Goal: Task Accomplishment & Management: Complete application form

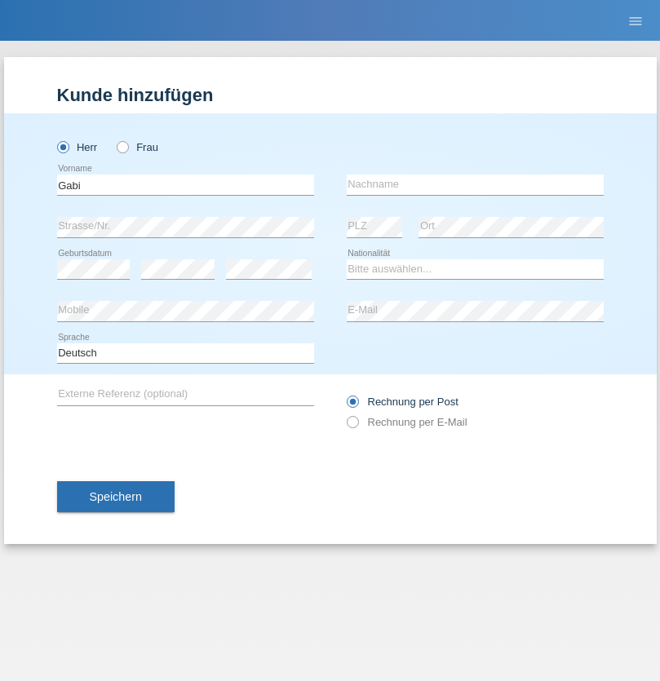
type input "Gabi"
click at [475, 184] on input "text" at bounding box center [475, 185] width 257 height 20
type input "Krasniqi"
select select "CH"
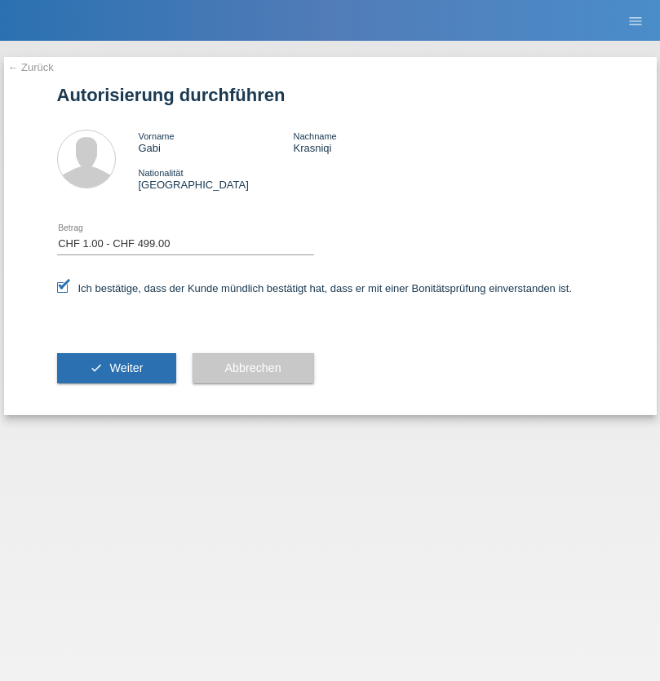
select select "1"
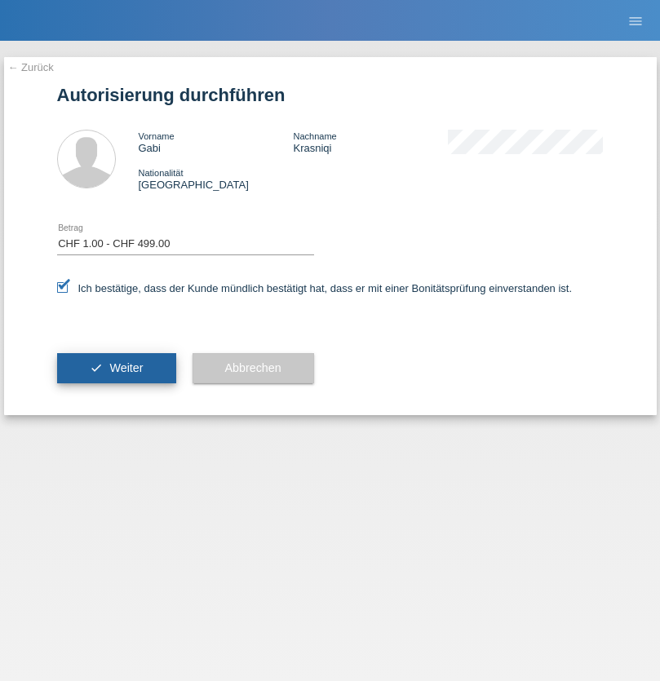
click at [116, 368] on span "Weiter" at bounding box center [125, 368] width 33 height 13
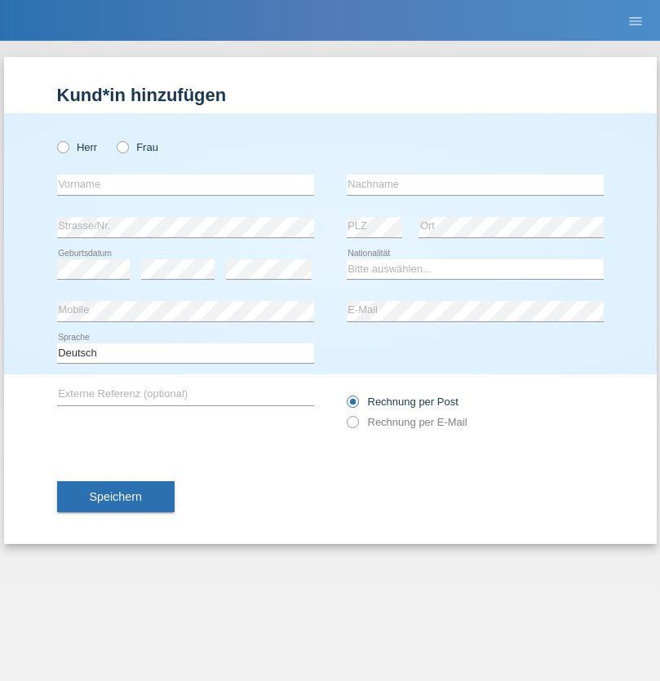
radio input "true"
click at [185, 184] on input "text" at bounding box center [185, 185] width 257 height 20
type input "[PERSON_NAME]"
click at [475, 184] on input "text" at bounding box center [475, 185] width 257 height 20
type input "Ymeri"
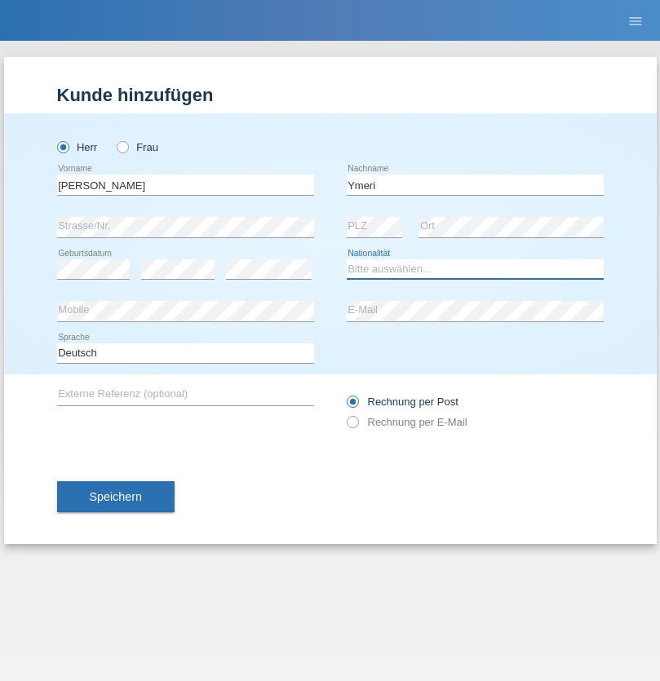
select select "XK"
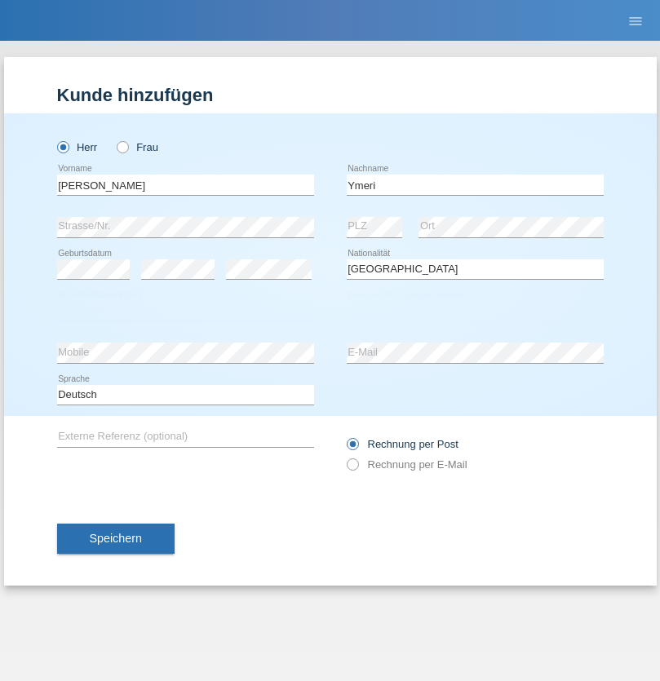
select select "C"
select select "21"
select select "03"
select select "1991"
